Goal: Task Accomplishment & Management: Manage account settings

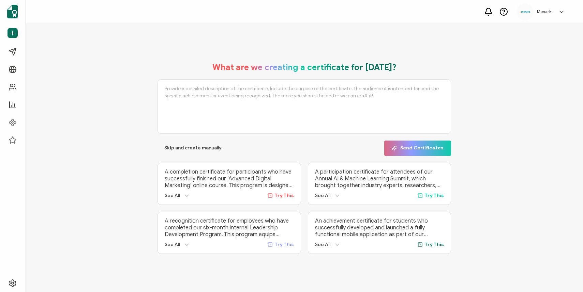
click at [91, 95] on div "What are we creating a certificate for [DATE]? Skip and create manually Send Ce…" at bounding box center [304, 158] width 523 height 205
click at [39, 50] on span "Campaigns" at bounding box center [32, 51] width 25 height 7
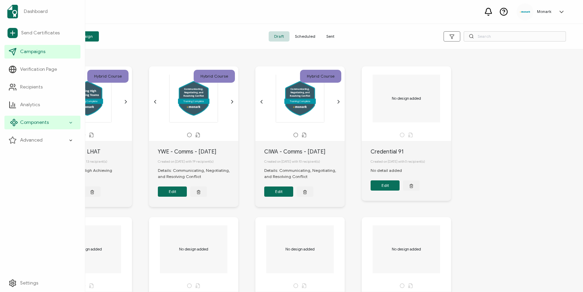
click at [52, 121] on div "Components" at bounding box center [42, 123] width 76 height 14
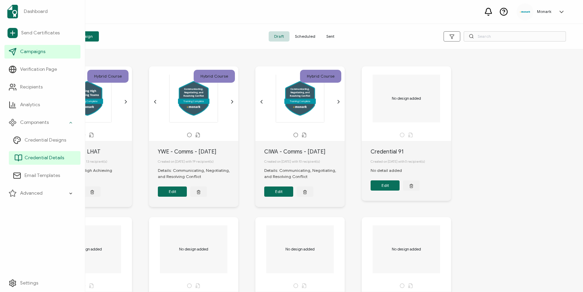
click at [59, 155] on span "Credential Details" at bounding box center [45, 158] width 40 height 7
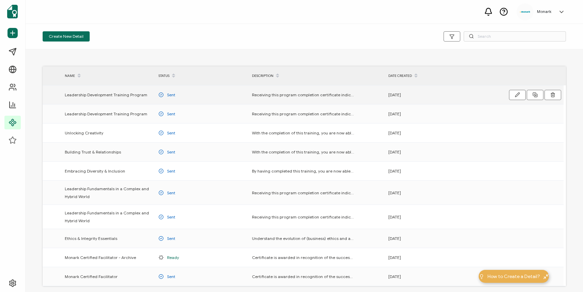
click at [132, 97] on span "Leadership Development Training Program" at bounding box center [106, 95] width 82 height 8
click at [132, 92] on span "Leadership Development Training Program" at bounding box center [106, 95] width 82 height 8
click at [517, 95] on icon "button" at bounding box center [517, 95] width 4 height 4
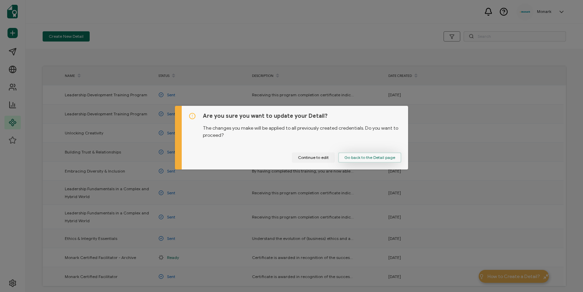
click at [357, 158] on span "Go back to the Detail page" at bounding box center [369, 158] width 51 height 4
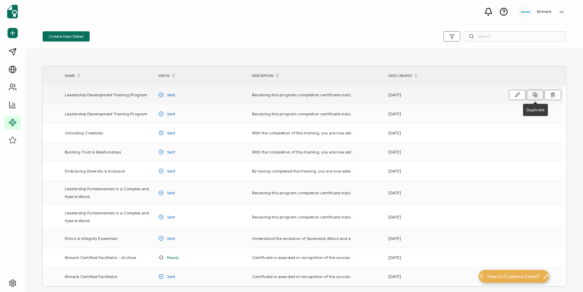
click at [535, 94] on icon at bounding box center [534, 94] width 5 height 5
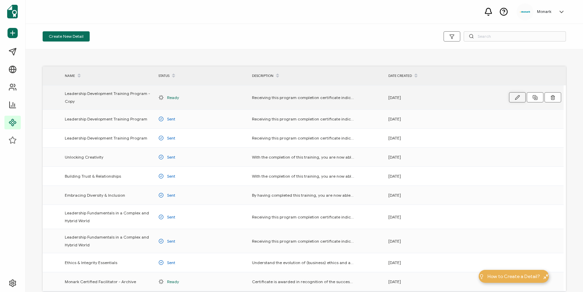
click at [516, 101] on button "button" at bounding box center [517, 97] width 17 height 10
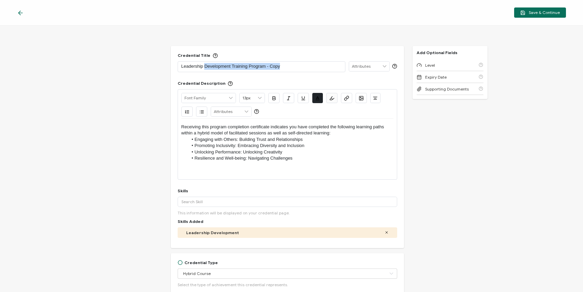
drag, startPoint x: 280, startPoint y: 67, endPoint x: 203, endPoint y: 62, distance: 77.2
click at [203, 63] on p "Leadership Development Training Program - Copy" at bounding box center [261, 66] width 160 height 7
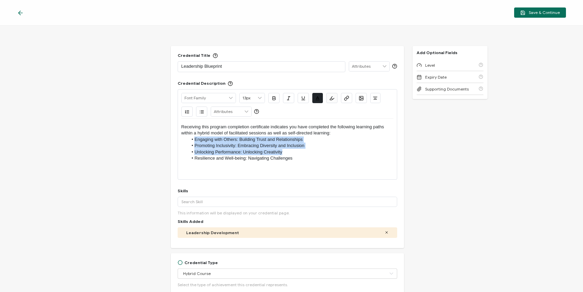
drag, startPoint x: 286, startPoint y: 151, endPoint x: 193, endPoint y: 139, distance: 93.5
click at [193, 139] on ul "Engaging with Others: Building Trust and Relationships Promoting Inclusivity: E…" at bounding box center [287, 149] width 212 height 25
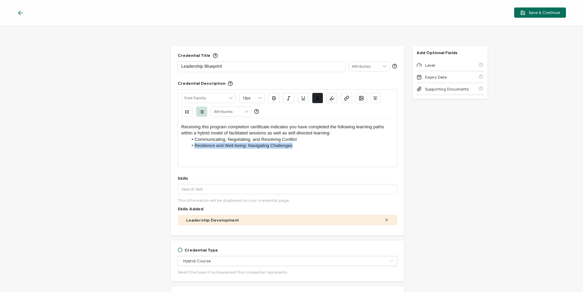
drag, startPoint x: 291, startPoint y: 147, endPoint x: 194, endPoint y: 146, distance: 97.8
click at [194, 146] on li "Resilience and Well-being: Navigating Challenges" at bounding box center [290, 146] width 205 height 6
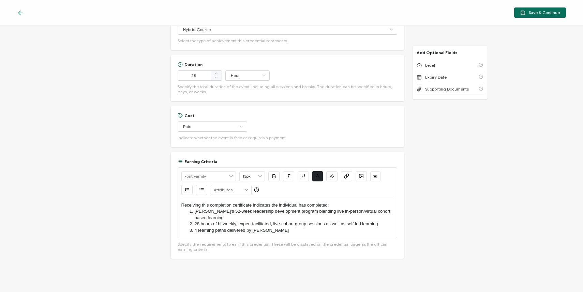
scroll to position [232, 0]
drag, startPoint x: 230, startPoint y: 211, endPoint x: 212, endPoint y: 211, distance: 17.4
click at [212, 211] on li "[PERSON_NAME]'s 52-week leadership development program blending live in-person/…" at bounding box center [290, 214] width 205 height 13
click at [194, 210] on li "[PERSON_NAME]'s 6-month leadership development program blending live in-person/…" at bounding box center [290, 214] width 205 height 13
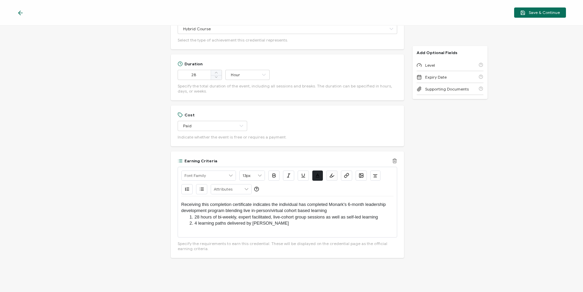
drag, startPoint x: 269, startPoint y: 225, endPoint x: 307, endPoint y: 223, distance: 38.5
click at [307, 223] on li "4 learning paths delivered by [PERSON_NAME]" at bounding box center [290, 223] width 205 height 6
click at [333, 211] on p "Receiving this completion certificate indicates the individual has completed Mo…" at bounding box center [287, 208] width 212 height 13
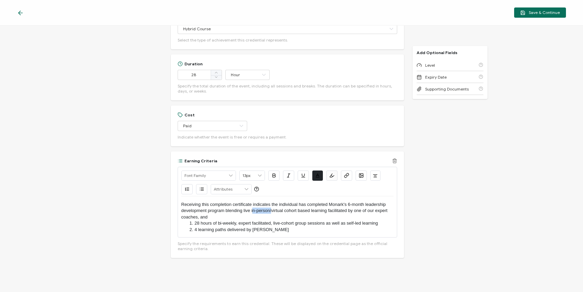
drag, startPoint x: 271, startPoint y: 210, endPoint x: 252, endPoint y: 209, distance: 19.1
click at [252, 209] on p "Receiving this completion certificate indicates the individual has completed Mo…" at bounding box center [287, 211] width 212 height 19
click at [278, 209] on p "Receiving this completion certificate indicates the individual has completed Mo…" at bounding box center [287, 211] width 212 height 19
drag, startPoint x: 345, startPoint y: 224, endPoint x: 188, endPoint y: 222, distance: 157.4
click at [188, 222] on li "28 hours of bi-weekly, expert facilitated, live-cohort group sessions as well a…" at bounding box center [290, 223] width 205 height 6
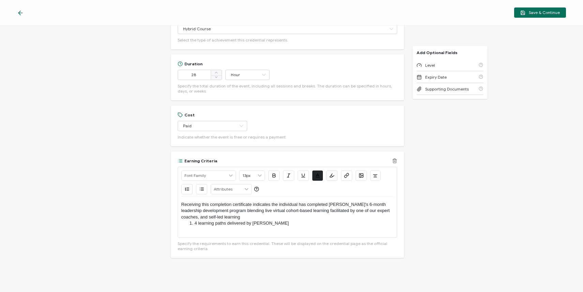
click at [228, 216] on p "Receiving this completion certificate indicates the individual has completed [P…" at bounding box center [287, 211] width 212 height 19
click at [201, 218] on p "Receiving this completion certificate indicates the individual has completed [P…" at bounding box center [287, 211] width 212 height 19
click at [224, 217] on p "Receiving this completion certificate indicates the individual has completed [P…" at bounding box center [287, 211] width 212 height 19
drag, startPoint x: 271, startPoint y: 225, endPoint x: 188, endPoint y: 221, distance: 82.9
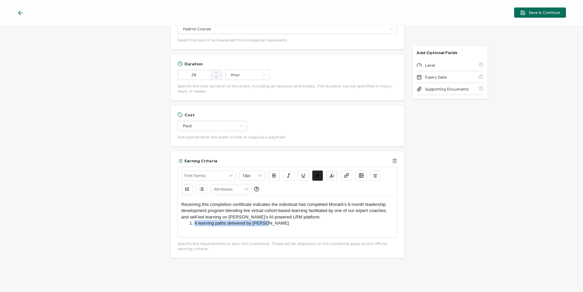
click at [188, 222] on li "4 learning paths delivered by [PERSON_NAME]" at bounding box center [290, 223] width 205 height 6
click at [225, 210] on p "Receiving this completion certificate indicates the individual has completed Mo…" at bounding box center [287, 211] width 212 height 19
click at [231, 212] on p "Receiving this completion certificate indicates the individual has completed [P…" at bounding box center [287, 214] width 212 height 25
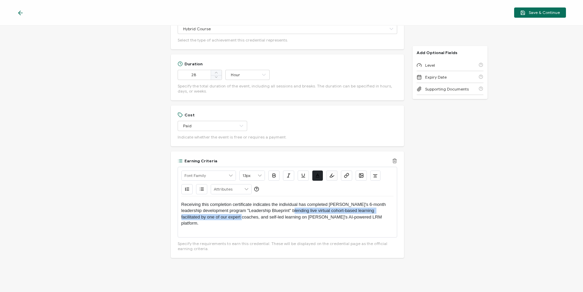
drag, startPoint x: 287, startPoint y: 211, endPoint x: 217, endPoint y: 219, distance: 70.3
click at [217, 219] on p "Receiving this completion certificate indicates the individual has completed [P…" at bounding box center [287, 214] width 212 height 25
click at [270, 211] on p "Receiving this completion certificate indicates the individual has completed [P…" at bounding box center [287, 214] width 212 height 25
drag, startPoint x: 289, startPoint y: 211, endPoint x: 309, endPoint y: 212, distance: 20.8
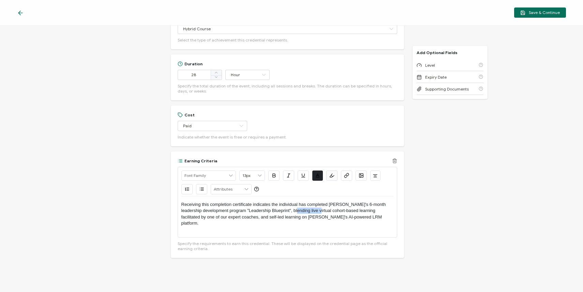
click at [309, 212] on p "Receiving this completion certificate indicates the individual has completed [P…" at bounding box center [287, 214] width 212 height 25
drag, startPoint x: 337, startPoint y: 211, endPoint x: 354, endPoint y: 210, distance: 16.7
click at [354, 210] on p "Receiving this completion certificate indicates the individual has completed [P…" at bounding box center [287, 214] width 212 height 25
drag, startPoint x: 357, startPoint y: 210, endPoint x: 209, endPoint y: 218, distance: 148.1
click at [209, 218] on p "Receiving this completion certificate indicates the individual has completed [P…" at bounding box center [287, 211] width 212 height 19
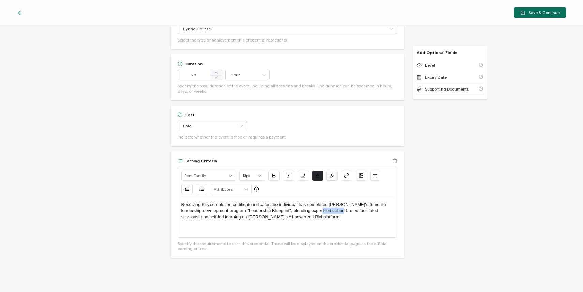
drag, startPoint x: 336, startPoint y: 212, endPoint x: 311, endPoint y: 211, distance: 24.2
click at [311, 211] on p "Receiving this completion certificate indicates the individual has completed [P…" at bounding box center [287, 211] width 212 height 19
click at [330, 211] on p "Receiving this completion certificate indicates the individual has completed [P…" at bounding box center [287, 211] width 212 height 19
click at [214, 204] on p "Receiving this completion certificate indicates the individual has completed [P…" at bounding box center [287, 209] width 212 height 19
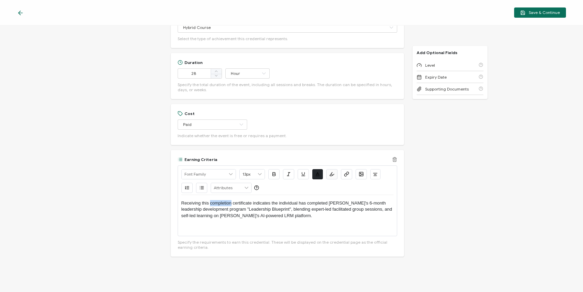
click at [214, 204] on p "Receiving this completion certificate indicates the individual has completed [P…" at bounding box center [287, 209] width 212 height 19
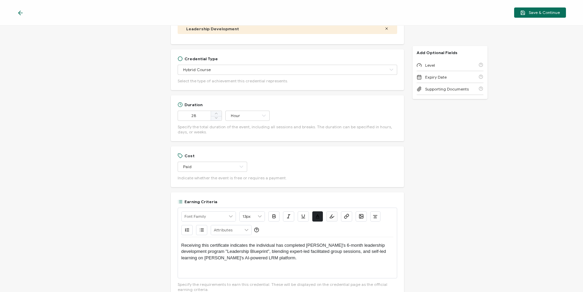
scroll to position [168, 0]
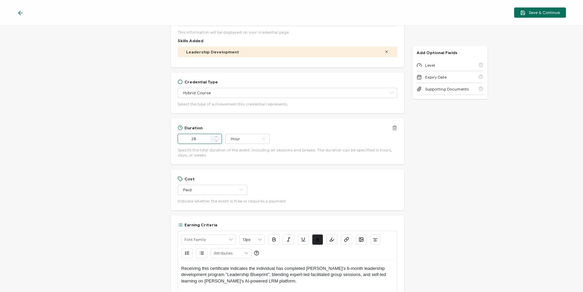
click at [192, 138] on input "28" at bounding box center [200, 139] width 44 height 10
type input "18"
click at [438, 175] on div "Credential Title Leadership Blueprint ISSUER Issuer Name Credential Description…" at bounding box center [291, 159] width 583 height 267
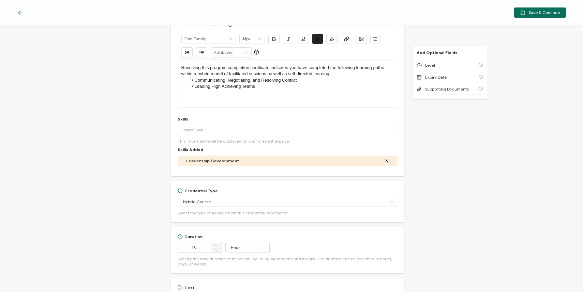
scroll to position [0, 0]
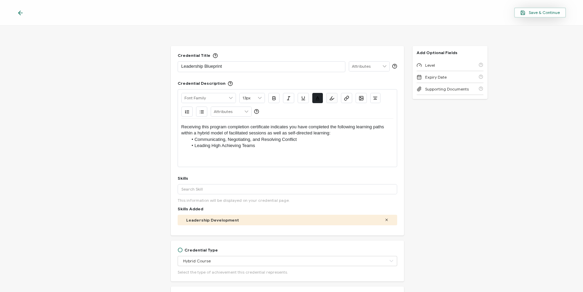
click at [531, 14] on span "Save & Continue" at bounding box center [540, 12] width 40 height 5
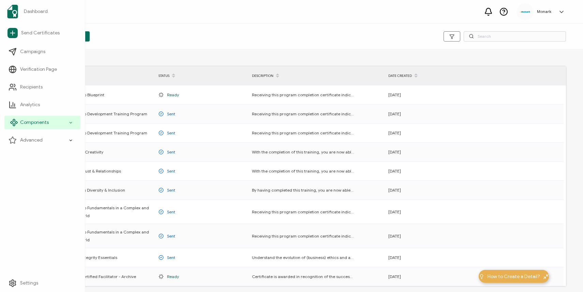
click at [64, 123] on div "Components" at bounding box center [42, 123] width 76 height 14
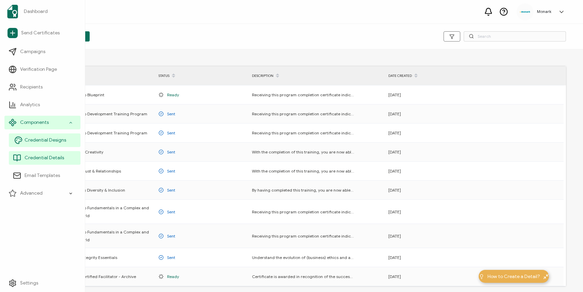
click at [55, 141] on span "Credential Designs" at bounding box center [46, 140] width 42 height 7
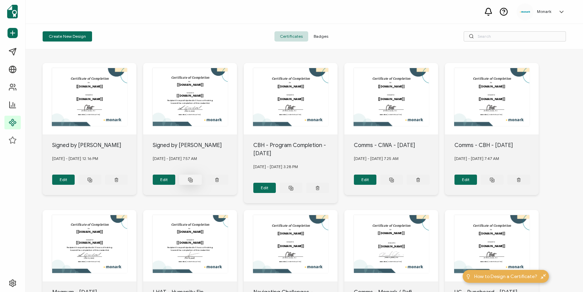
click at [190, 180] on icon at bounding box center [190, 180] width 5 height 5
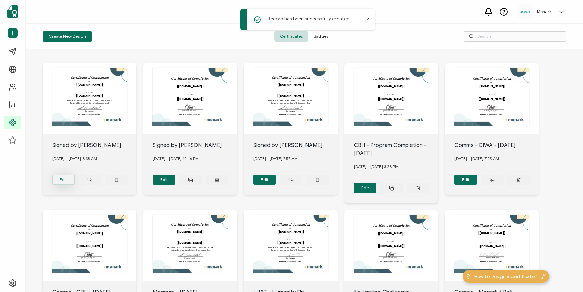
click at [69, 179] on button "Edit" at bounding box center [63, 180] width 23 height 10
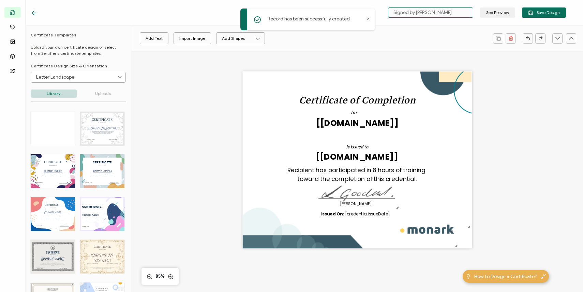
click at [437, 12] on input "Signed by [PERSON_NAME]" at bounding box center [430, 12] width 85 height 10
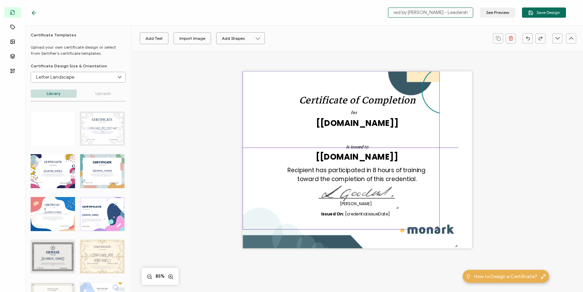
drag, startPoint x: 424, startPoint y: 112, endPoint x: 307, endPoint y: 109, distance: 116.9
click at [307, 109] on img at bounding box center [341, 151] width 196 height 158
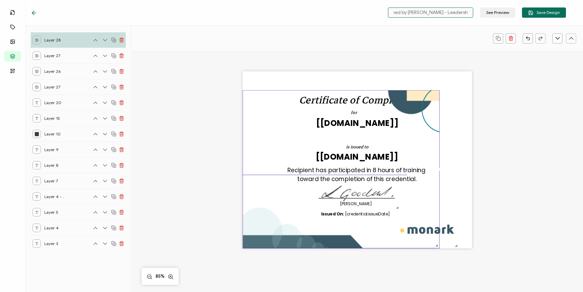
drag, startPoint x: 415, startPoint y: 123, endPoint x: 383, endPoint y: 225, distance: 107.0
click at [383, 225] on img at bounding box center [341, 170] width 196 height 158
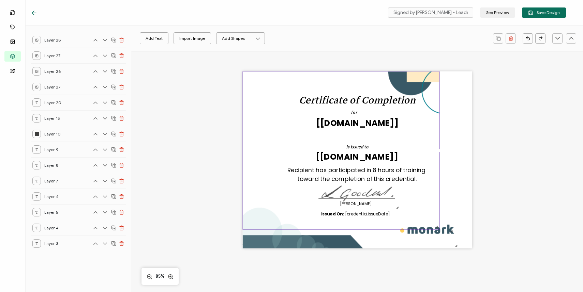
type input "Signed by [PERSON_NAME]"
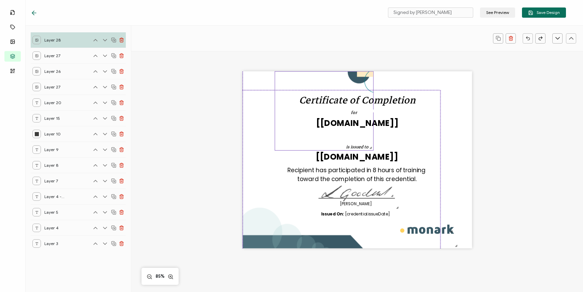
drag, startPoint x: 469, startPoint y: 227, endPoint x: 354, endPoint y: 139, distance: 144.8
click at [354, 139] on div at bounding box center [323, 111] width 99 height 79
click at [371, 172] on img at bounding box center [351, 160] width 216 height 177
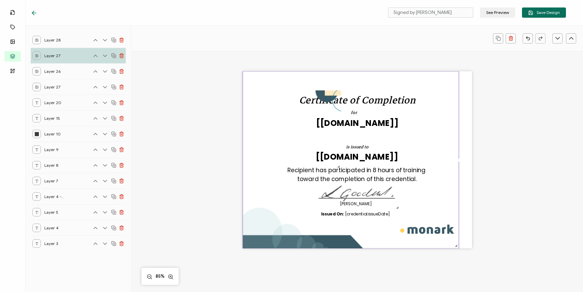
click at [371, 171] on img at bounding box center [351, 160] width 216 height 177
click at [442, 79] on img at bounding box center [351, 160] width 216 height 177
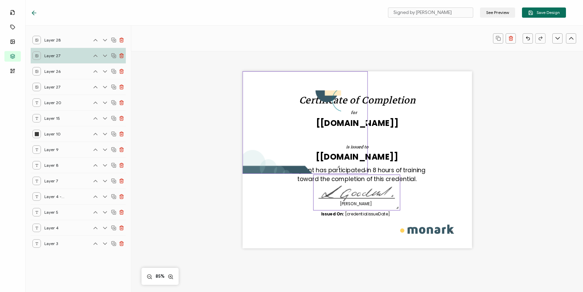
drag, startPoint x: 456, startPoint y: 245, endPoint x: 348, endPoint y: 185, distance: 122.6
click at [348, 185] on div "Certificate of Completion for The name of the credential, which can be edited d…" at bounding box center [356, 160] width 229 height 177
click at [371, 168] on pre "Recipient has participated in 8 hours of training toward the completion of this…" at bounding box center [357, 174] width 140 height 17
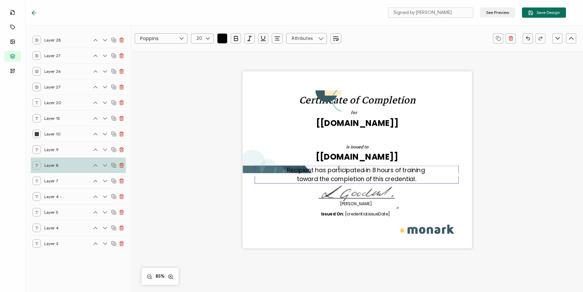
click at [371, 168] on pre "Recipient has participated in 8 hours of training toward the completion of this…" at bounding box center [357, 174] width 140 height 17
click at [371, 169] on pre "Recipient has participated in 8 hours of training toward the completion of this…" at bounding box center [357, 174] width 140 height 17
click at [491, 173] on div "Certificate of Completion for The name of the credential, which can be edited d…" at bounding box center [357, 170] width 384 height 238
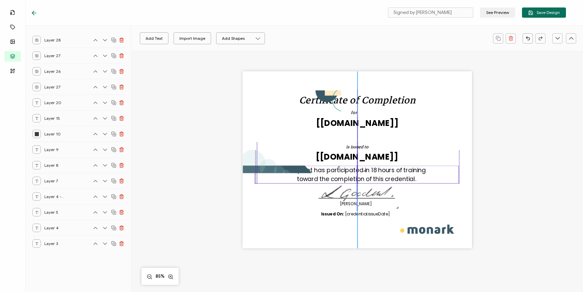
click at [426, 173] on div "Recipient has participated in 18 hours of training toward the completion of thi…" at bounding box center [357, 175] width 204 height 18
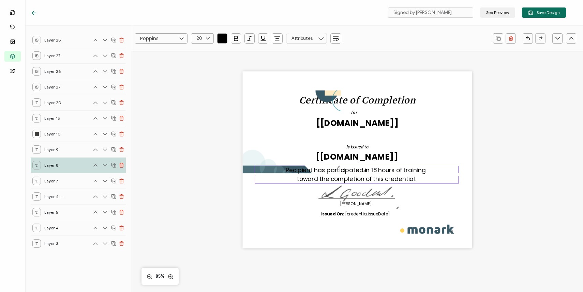
click at [484, 163] on div "Certificate of Completion for The name of the credential, which can be edited d…" at bounding box center [357, 170] width 384 height 238
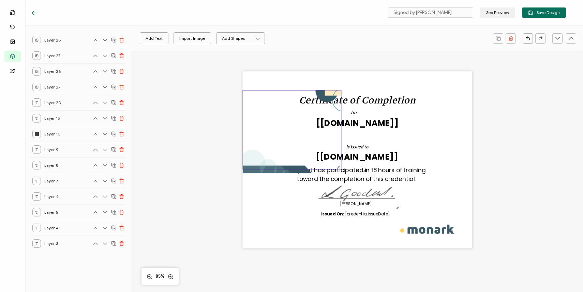
click at [255, 143] on img at bounding box center [292, 130] width 98 height 79
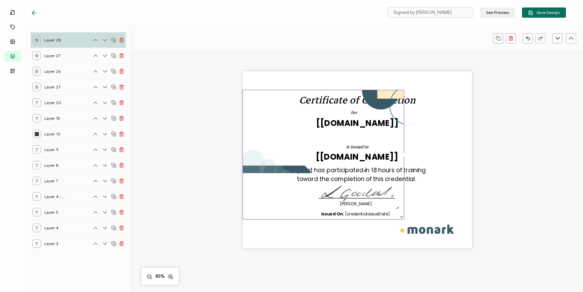
drag, startPoint x: 337, startPoint y: 166, endPoint x: 412, endPoint y: 192, distance: 78.4
click at [412, 192] on div "Certificate of Completion for The name of the credential, which can be edited d…" at bounding box center [356, 160] width 229 height 177
click at [284, 158] on img at bounding box center [323, 154] width 161 height 129
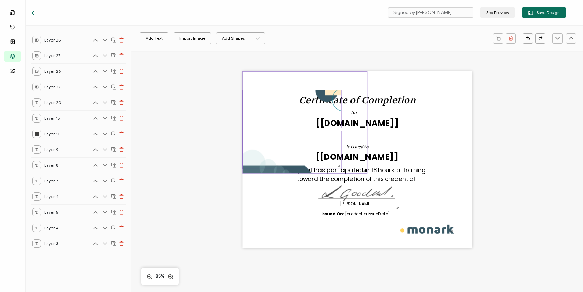
click at [281, 172] on img at bounding box center [305, 123] width 124 height 102
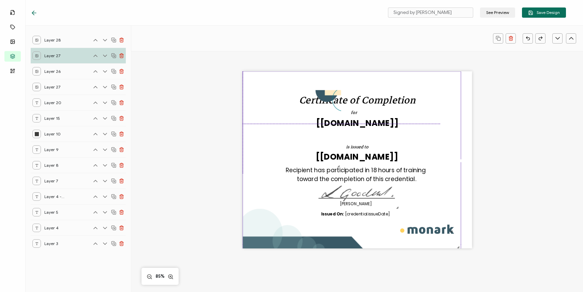
drag, startPoint x: 363, startPoint y: 171, endPoint x: 474, endPoint y: 255, distance: 138.8
click at [474, 255] on div "Certificate of Completion for The name of the credential, which can be edited d…" at bounding box center [357, 170] width 384 height 238
click at [334, 95] on img at bounding box center [292, 129] width 98 height 79
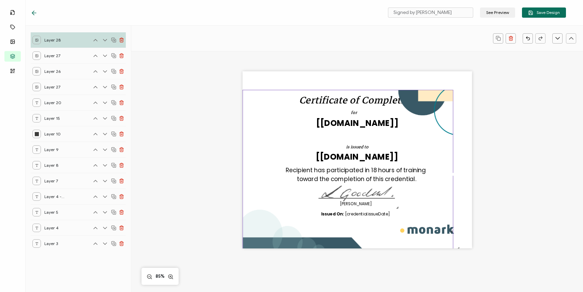
drag, startPoint x: 337, startPoint y: 166, endPoint x: 471, endPoint y: 202, distance: 138.2
click at [471, 202] on div "Certificate of Completion for The name of the credential, which can be edited d…" at bounding box center [357, 170] width 384 height 238
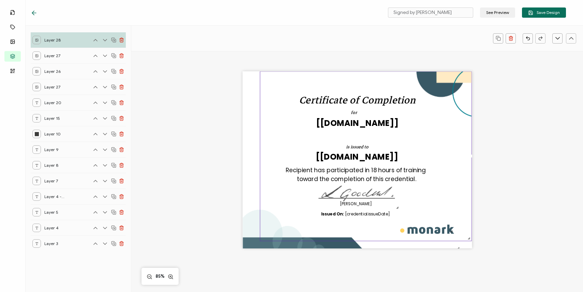
drag, startPoint x: 427, startPoint y: 182, endPoint x: 445, endPoint y: 150, distance: 36.1
click at [445, 150] on img at bounding box center [365, 156] width 211 height 169
click at [477, 184] on div "Certificate of Completion for The name of the credential, which can be edited d…" at bounding box center [357, 170] width 384 height 238
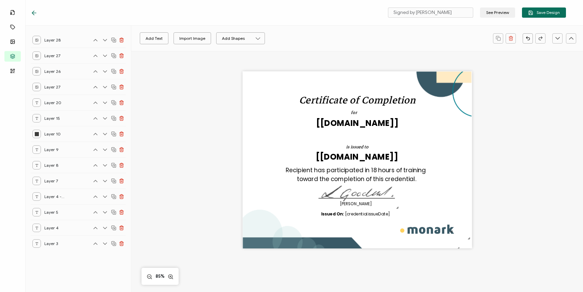
click at [498, 196] on div "Certificate of Completion for The name of the credential, which can be edited d…" at bounding box center [357, 170] width 384 height 238
click at [381, 245] on img at bounding box center [352, 162] width 218 height 178
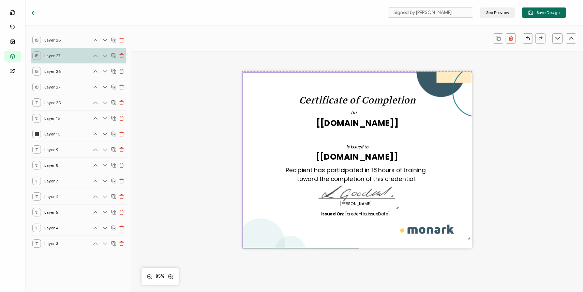
drag, startPoint x: 457, startPoint y: 247, endPoint x: 474, endPoint y: 252, distance: 17.0
click at [474, 252] on div "Certificate of Completion for The name of the credential, which can be edited d…" at bounding box center [357, 170] width 384 height 238
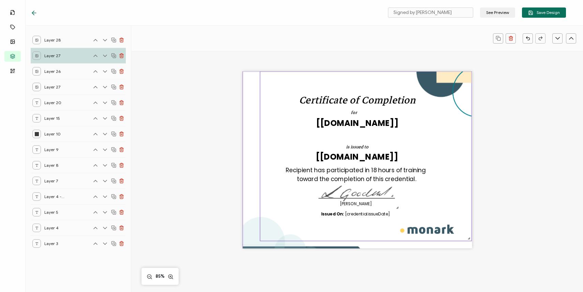
drag, startPoint x: 449, startPoint y: 182, endPoint x: 448, endPoint y: 170, distance: 11.3
click at [448, 170] on img at bounding box center [365, 156] width 211 height 169
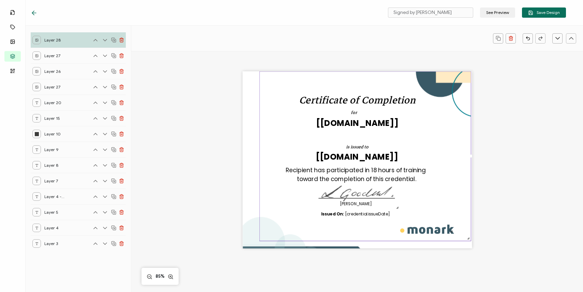
drag, startPoint x: 376, startPoint y: 247, endPoint x: 377, endPoint y: 234, distance: 12.3
click at [378, 234] on div "Certificate of Completion for The name of the credential, which can be edited d…" at bounding box center [356, 160] width 229 height 177
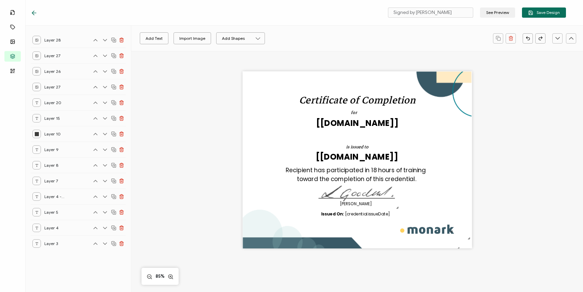
click at [501, 189] on div "Certificate of Completion for The name of the credential, which can be edited d…" at bounding box center [357, 170] width 384 height 238
click at [447, 90] on img at bounding box center [365, 156] width 211 height 169
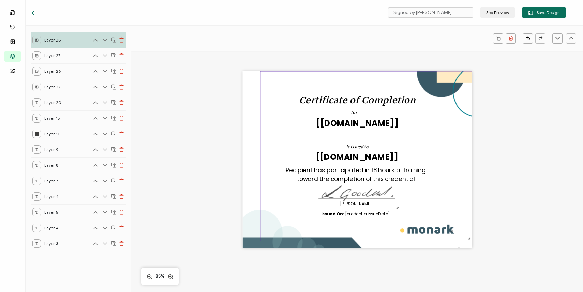
click at [525, 101] on div "Certificate of Completion for The name of the credential, which can be edited d…" at bounding box center [357, 170] width 384 height 238
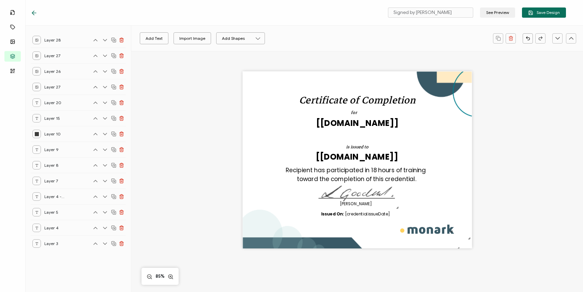
click at [510, 118] on div "Certificate of Completion for The name of the credential, which can be edited d…" at bounding box center [357, 170] width 384 height 238
click at [545, 13] on span "Save Design" at bounding box center [544, 12] width 32 height 5
click at [221, 108] on div "Certificate of Completion for The name of the credential, which can be edited d…" at bounding box center [357, 170] width 384 height 238
click at [86, 14] on div at bounding box center [119, 12] width 177 height 7
click at [35, 11] on icon at bounding box center [34, 13] width 7 height 7
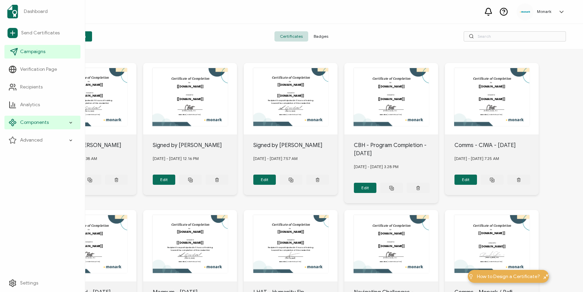
click at [31, 52] on span "Campaigns" at bounding box center [32, 51] width 25 height 7
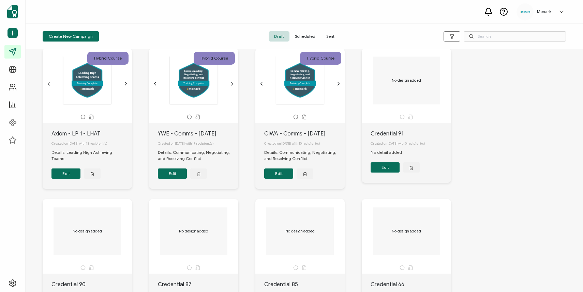
scroll to position [19, 0]
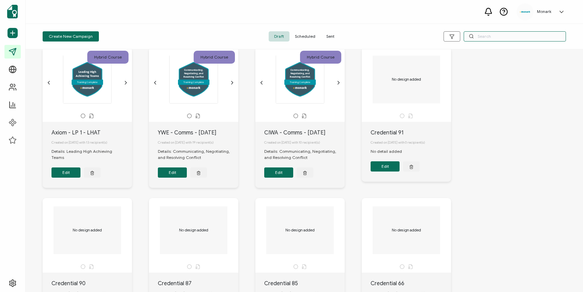
click at [490, 34] on input "text" at bounding box center [514, 36] width 102 height 10
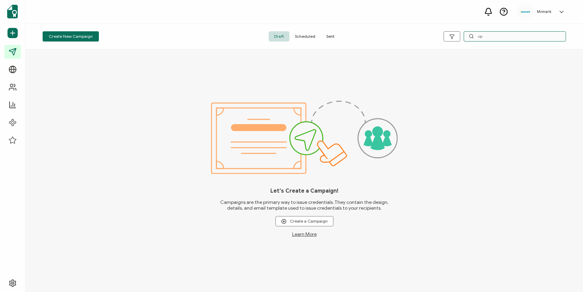
type input "o"
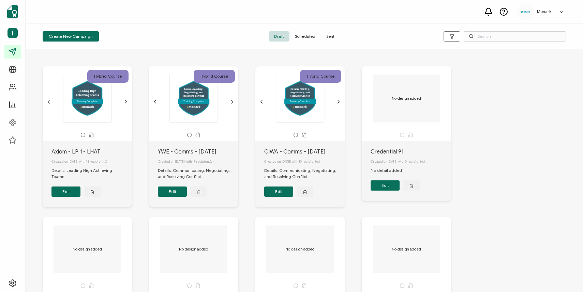
click at [333, 36] on span "Sent" at bounding box center [330, 36] width 19 height 10
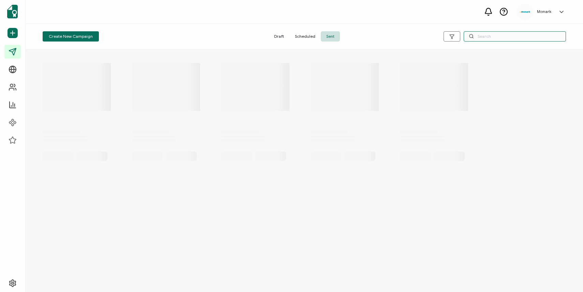
click at [478, 41] on input "text" at bounding box center [514, 36] width 102 height 10
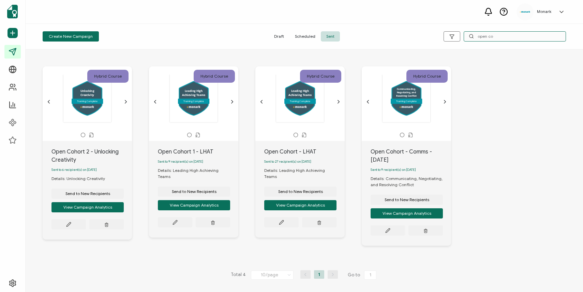
type input "open co"
click at [229, 41] on div "Draft Scheduled Sent" at bounding box center [304, 36] width 174 height 10
